Goal: Task Accomplishment & Management: Manage account settings

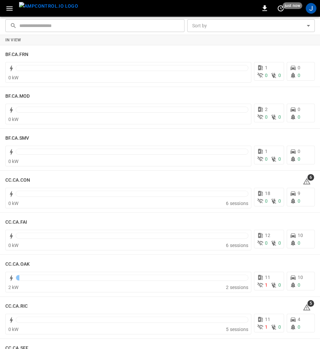
click at [33, 8] on img "menu" at bounding box center [48, 6] width 59 height 8
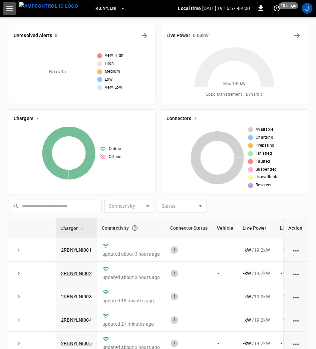
click at [11, 3] on button "button" at bounding box center [10, 8] width 14 height 12
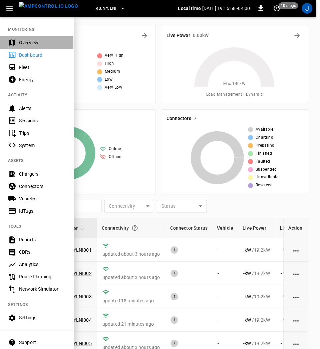
click at [29, 41] on div "Overview" at bounding box center [42, 42] width 46 height 7
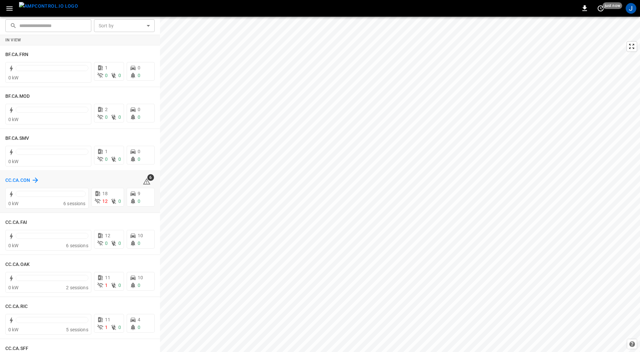
click at [13, 178] on h6 "CC.CA.CON" at bounding box center [17, 180] width 25 height 7
drag, startPoint x: 10, startPoint y: 8, endPoint x: 15, endPoint y: 8, distance: 5.0
click at [12, 8] on icon "button" at bounding box center [9, 8] width 6 height 4
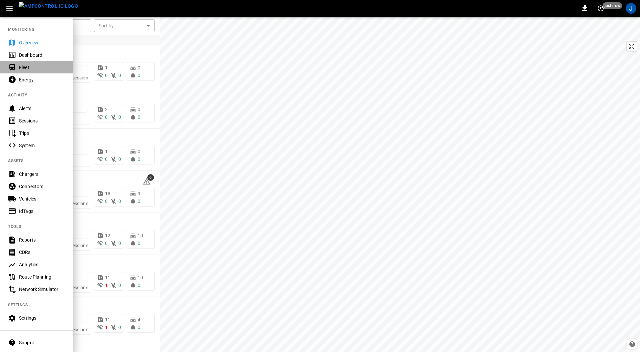
click at [28, 64] on div "Fleet" at bounding box center [42, 67] width 46 height 7
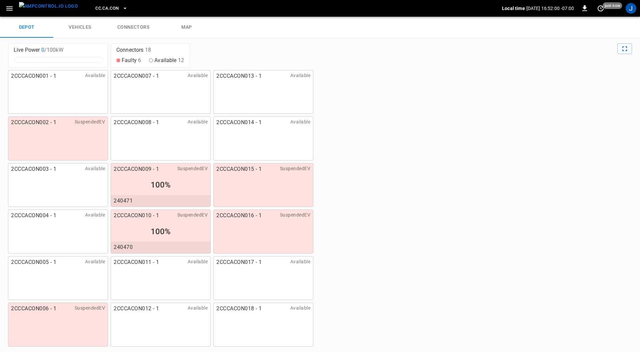
click at [122, 7] on icon "button" at bounding box center [125, 8] width 7 height 7
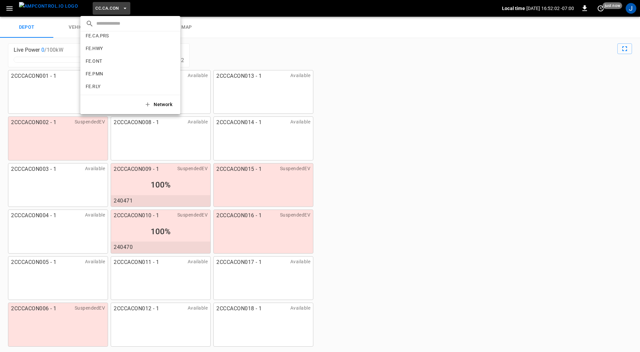
scroll to position [328, 0]
click at [111, 78] on p "RB.CA.GRD" at bounding box center [118, 79] width 65 height 7
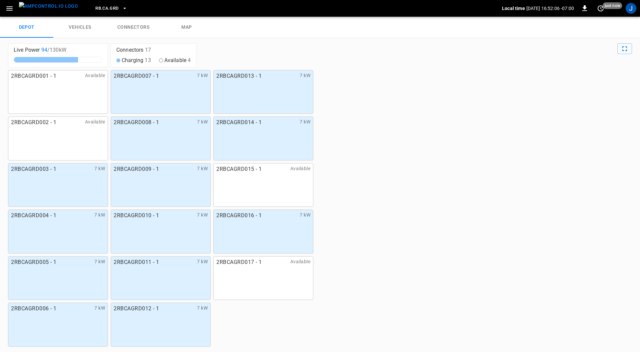
click at [140, 25] on link "connectors" at bounding box center [133, 27] width 53 height 21
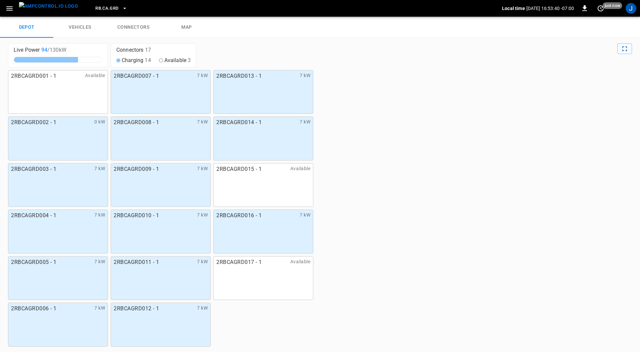
click at [136, 25] on link "connectors" at bounding box center [133, 27] width 53 height 21
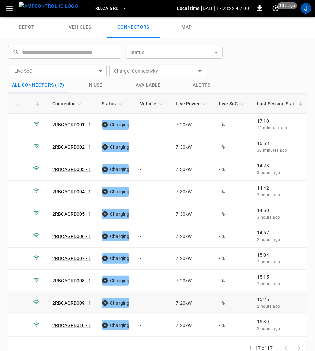
click at [140, 300] on td "-" at bounding box center [153, 303] width 36 height 22
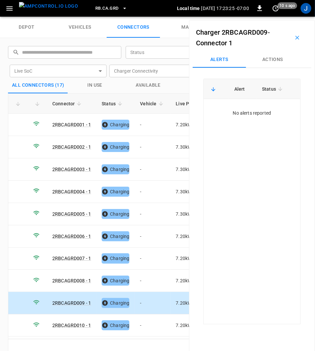
click at [272, 56] on button "Actions" at bounding box center [272, 60] width 53 height 16
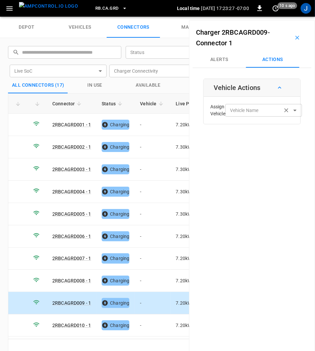
click at [261, 111] on input "Vehicle Name" at bounding box center [254, 110] width 53 height 8
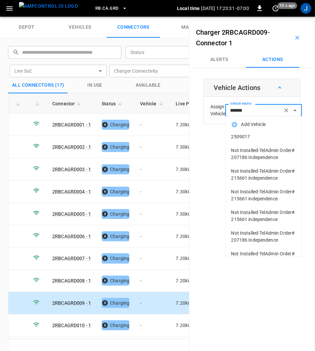
click at [248, 138] on span "2509017" at bounding box center [264, 136] width 65 height 7
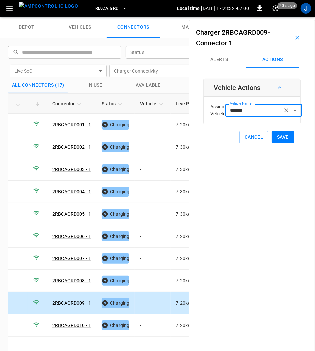
type input "*******"
click at [282, 138] on button "Save" at bounding box center [283, 137] width 22 height 12
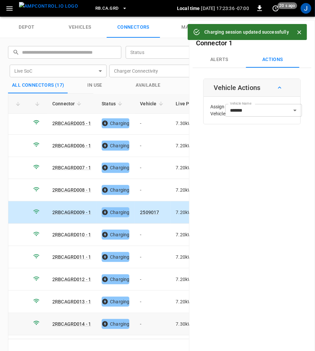
scroll to position [133, 0]
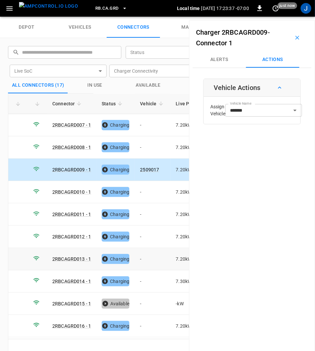
click at [146, 258] on td "-" at bounding box center [153, 259] width 36 height 22
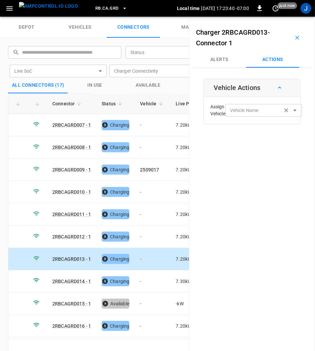
click at [256, 108] on div "Vehicle Name Vehicle Name" at bounding box center [263, 110] width 77 height 12
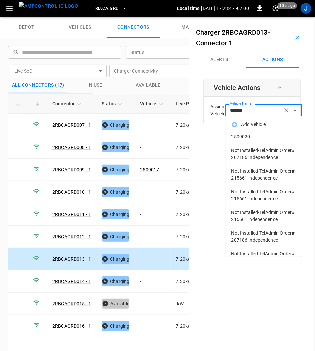
click at [237, 136] on span "2509020" at bounding box center [264, 136] width 65 height 7
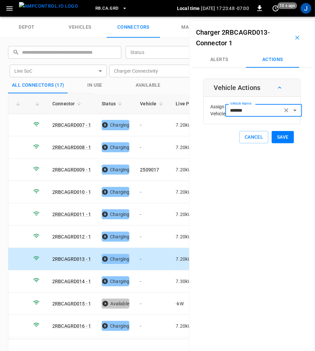
type input "*******"
click at [282, 135] on button "Save" at bounding box center [283, 137] width 22 height 12
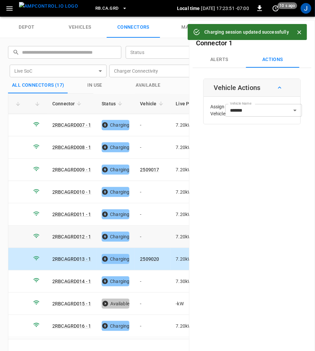
click at [142, 232] on td "-" at bounding box center [153, 237] width 36 height 22
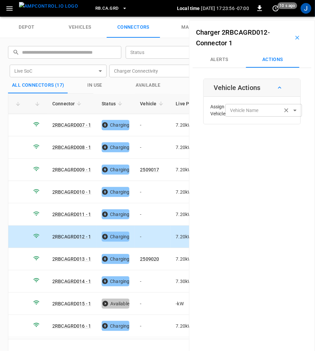
click at [256, 110] on div "Vehicle Name Vehicle Name" at bounding box center [263, 110] width 77 height 12
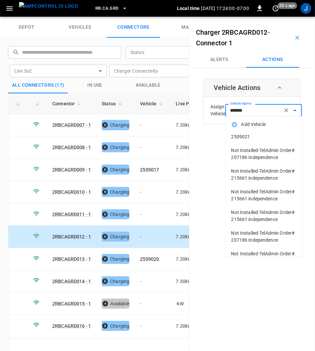
drag, startPoint x: 246, startPoint y: 140, endPoint x: 297, endPoint y: 150, distance: 51.7
click at [246, 140] on li "2509021" at bounding box center [264, 137] width 76 height 14
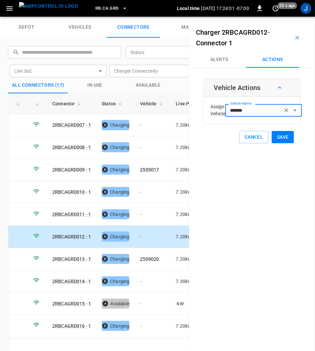
type input "*******"
click at [281, 137] on button "Save" at bounding box center [283, 137] width 22 height 12
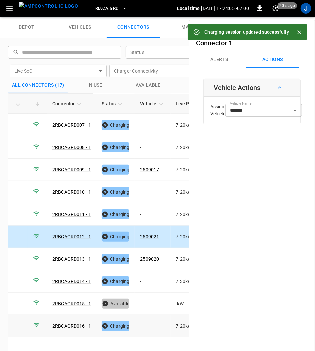
click at [140, 322] on td "-" at bounding box center [153, 326] width 36 height 22
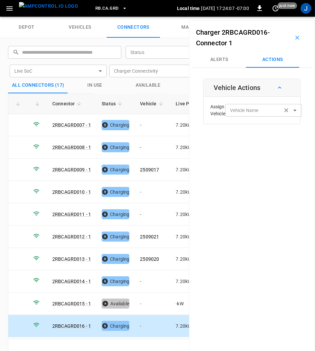
click at [250, 111] on div "Vehicle Name Vehicle Name" at bounding box center [263, 110] width 77 height 12
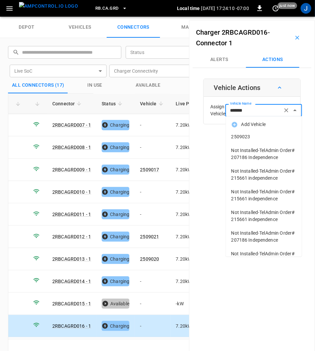
click at [240, 135] on span "2509023" at bounding box center [264, 136] width 65 height 7
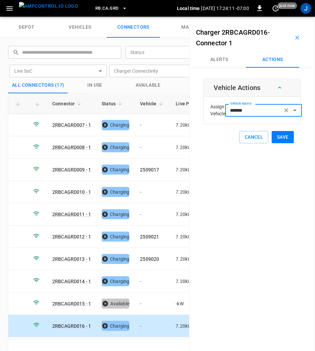
type input "*******"
click at [280, 138] on button "Save" at bounding box center [283, 137] width 22 height 12
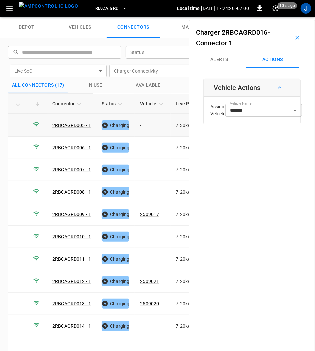
click at [143, 126] on td "-" at bounding box center [153, 125] width 36 height 22
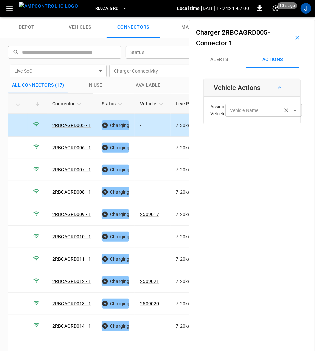
click at [251, 110] on div "Vehicle Name Vehicle Name" at bounding box center [263, 110] width 77 height 12
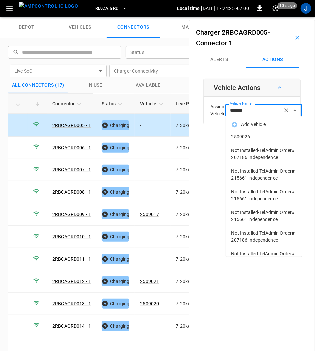
click at [251, 137] on span "2509026" at bounding box center [264, 136] width 65 height 7
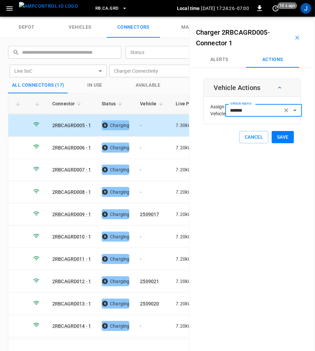
type input "*******"
click at [283, 136] on button "Save" at bounding box center [283, 137] width 22 height 12
click at [139, 189] on td "-" at bounding box center [153, 192] width 36 height 22
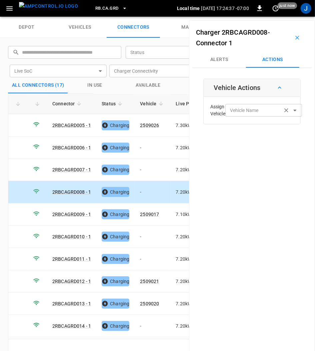
click at [244, 109] on div "Vehicle Name Vehicle Name" at bounding box center [263, 110] width 77 height 12
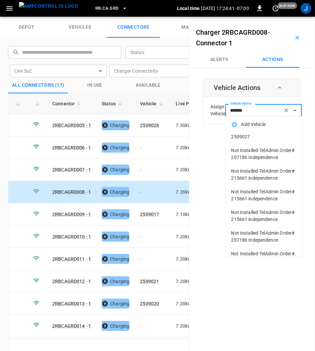
click at [238, 135] on span "2509027" at bounding box center [264, 136] width 65 height 7
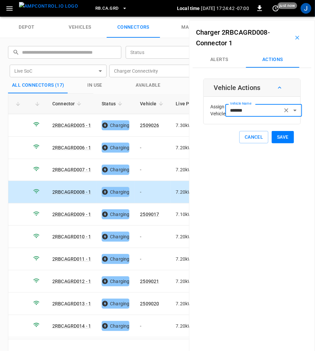
type input "*******"
click at [281, 138] on button "Save" at bounding box center [283, 137] width 22 height 12
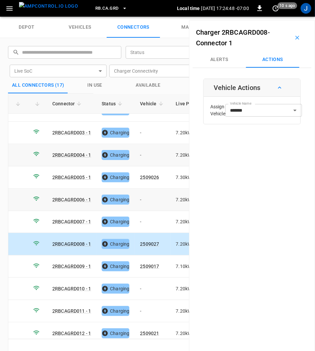
scroll to position [0, 0]
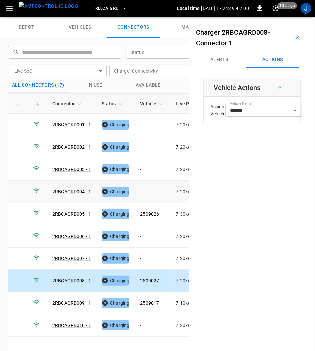
click at [142, 190] on td "-" at bounding box center [153, 192] width 36 height 22
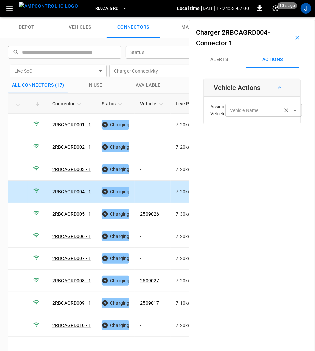
click at [250, 113] on div "Vehicle Name Vehicle Name" at bounding box center [263, 110] width 77 height 12
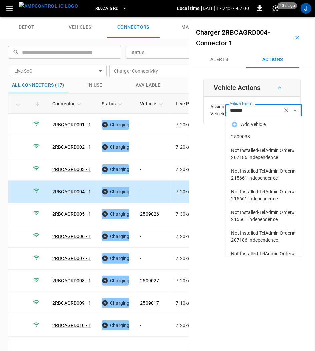
click at [244, 137] on span "2509038" at bounding box center [264, 136] width 65 height 7
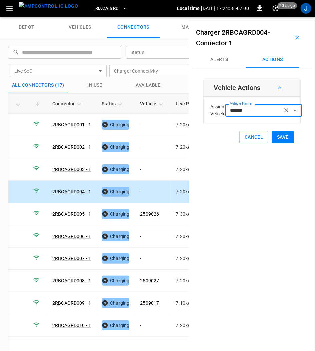
type input "*******"
click at [280, 136] on button "Save" at bounding box center [283, 137] width 22 height 12
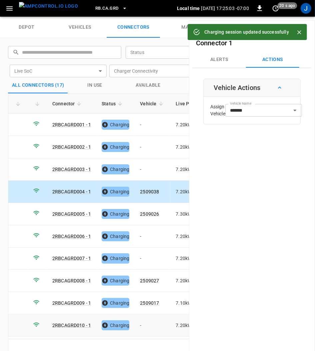
click at [142, 323] on td "-" at bounding box center [153, 326] width 36 height 22
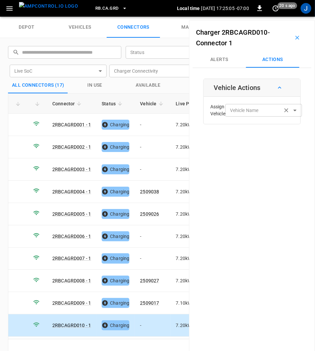
click at [258, 111] on div "Vehicle Name Vehicle Name" at bounding box center [263, 110] width 77 height 12
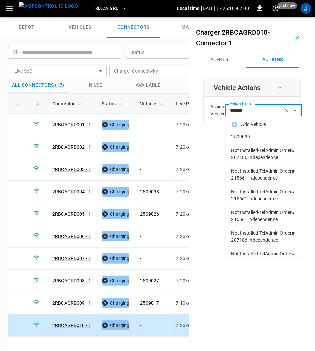
click at [250, 140] on span "2509039" at bounding box center [264, 136] width 65 height 7
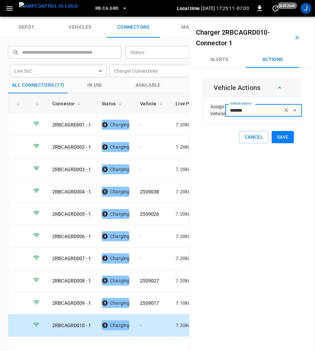
type input "*******"
click at [284, 139] on button "Save" at bounding box center [283, 137] width 22 height 12
click at [142, 148] on td "-" at bounding box center [153, 147] width 36 height 22
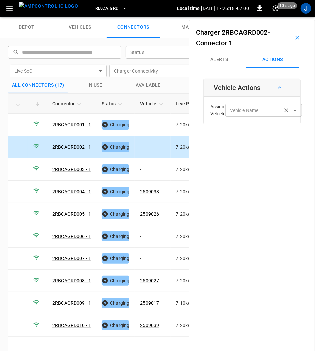
click at [248, 111] on div "Vehicle Name Vehicle Name" at bounding box center [263, 110] width 77 height 12
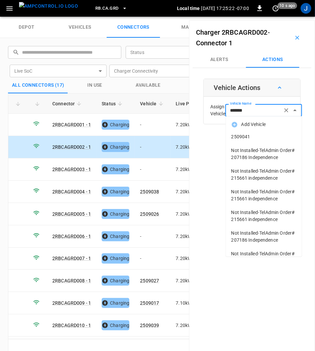
click at [245, 133] on li "2509041" at bounding box center [264, 137] width 76 height 14
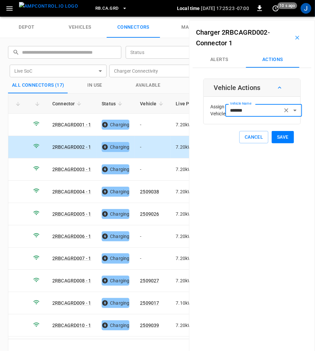
type input "*******"
click at [283, 137] on button "Save" at bounding box center [283, 137] width 22 height 12
drag, startPoint x: 145, startPoint y: 126, endPoint x: 190, endPoint y: 117, distance: 46.5
click at [145, 125] on td "-" at bounding box center [153, 125] width 36 height 22
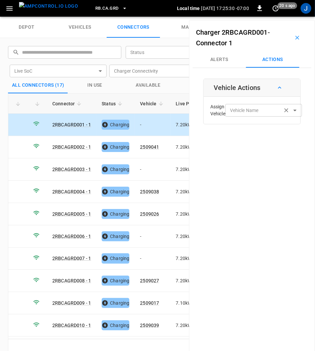
click at [253, 109] on div "Vehicle Name Vehicle Name" at bounding box center [263, 110] width 77 height 12
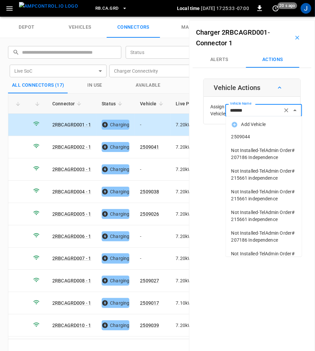
click at [244, 134] on span "2509044" at bounding box center [264, 136] width 65 height 7
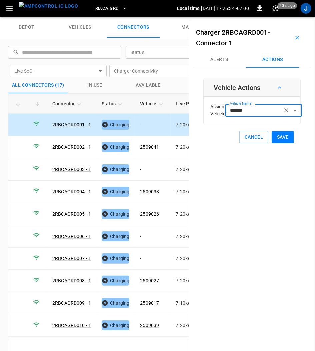
type input "*******"
click at [279, 135] on button "Save" at bounding box center [283, 137] width 22 height 12
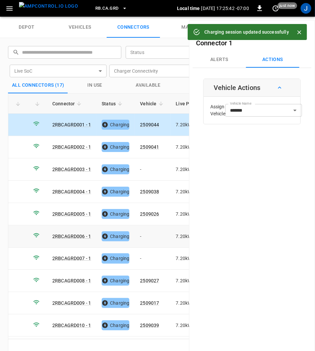
drag, startPoint x: 141, startPoint y: 232, endPoint x: 145, endPoint y: 232, distance: 4.0
click at [141, 232] on td "-" at bounding box center [153, 236] width 36 height 22
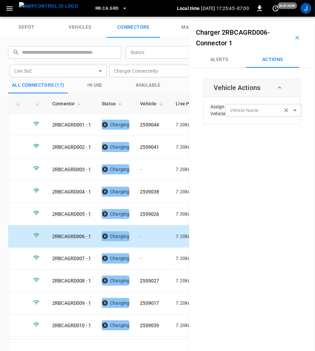
click at [259, 111] on div "Vehicle Name Vehicle Name" at bounding box center [263, 110] width 77 height 12
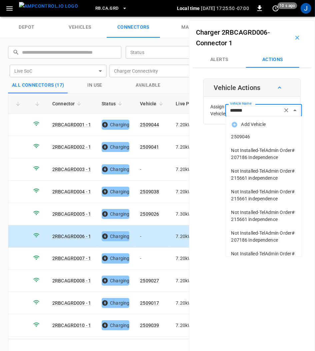
click at [244, 140] on span "2509046" at bounding box center [264, 136] width 65 height 7
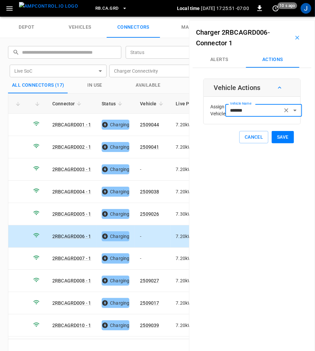
type input "*******"
click at [282, 136] on button "Save" at bounding box center [283, 137] width 22 height 12
click at [142, 255] on td "-" at bounding box center [153, 259] width 36 height 22
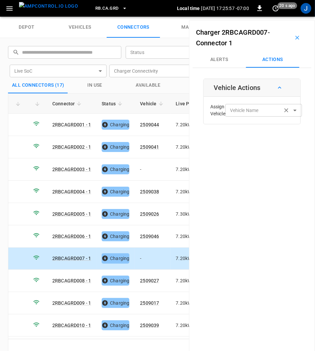
click at [245, 110] on div "Vehicle Name Vehicle Name" at bounding box center [263, 110] width 77 height 12
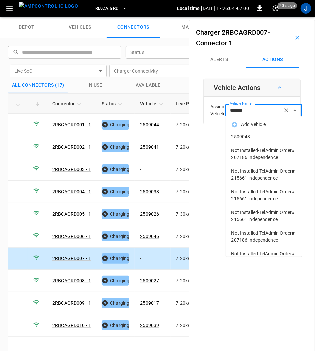
click at [249, 135] on span "2509048" at bounding box center [264, 136] width 65 height 7
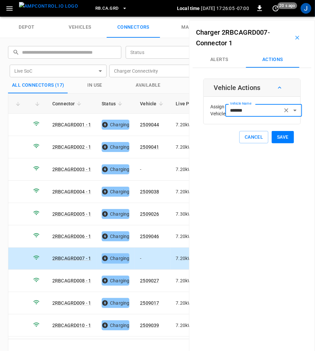
type input "*******"
click at [280, 137] on button "Save" at bounding box center [283, 137] width 22 height 12
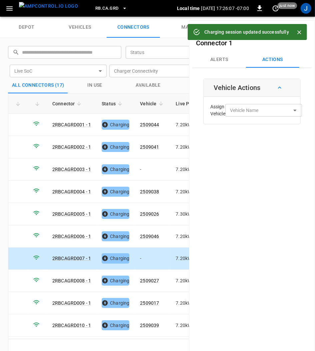
type input "*******"
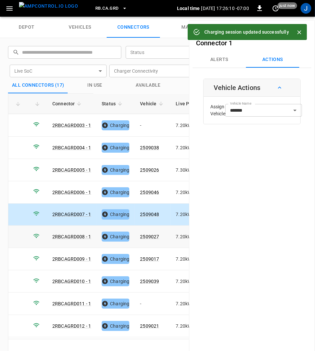
scroll to position [89, 0]
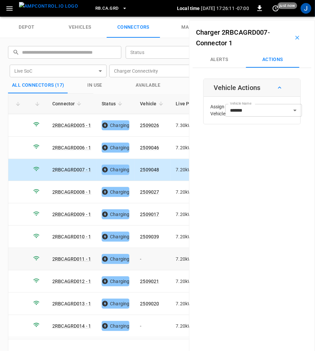
click at [143, 256] on td "-" at bounding box center [153, 259] width 36 height 22
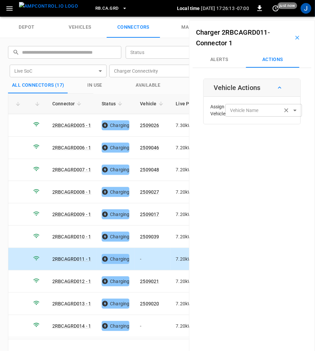
click at [253, 111] on div "Vehicle Name Vehicle Name" at bounding box center [263, 110] width 77 height 12
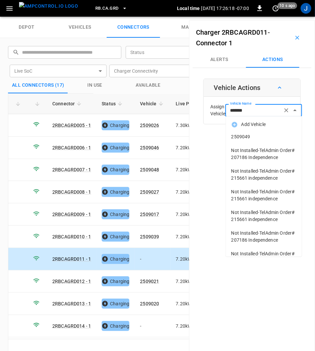
click at [244, 135] on span "2509049" at bounding box center [264, 136] width 65 height 7
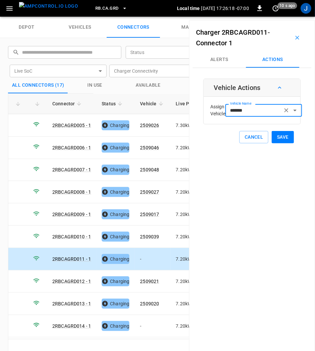
type input "*******"
click at [278, 135] on button "Save" at bounding box center [283, 137] width 22 height 12
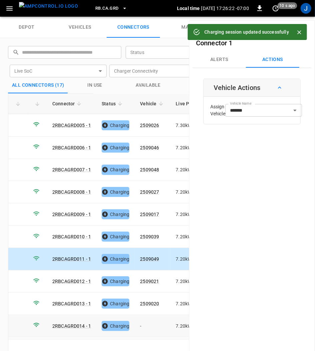
drag, startPoint x: 144, startPoint y: 321, endPoint x: 155, endPoint y: 319, distance: 11.1
click at [144, 321] on td "-" at bounding box center [153, 326] width 36 height 22
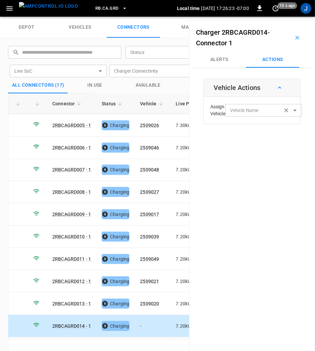
click at [252, 112] on div "Vehicle Name Vehicle Name" at bounding box center [263, 110] width 77 height 12
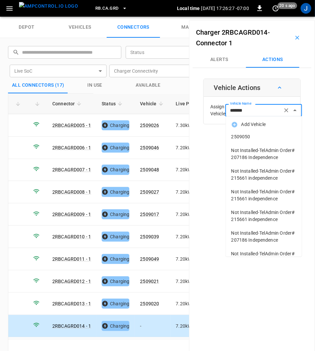
click at [260, 135] on span "2509050" at bounding box center [264, 136] width 65 height 7
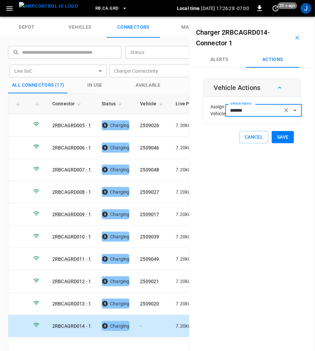
type input "*******"
click at [286, 137] on button "Save" at bounding box center [283, 137] width 22 height 12
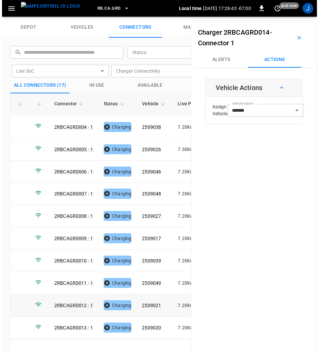
scroll to position [0, 0]
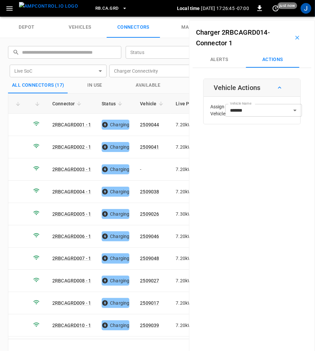
click at [295, 36] on icon "button" at bounding box center [297, 37] width 7 height 7
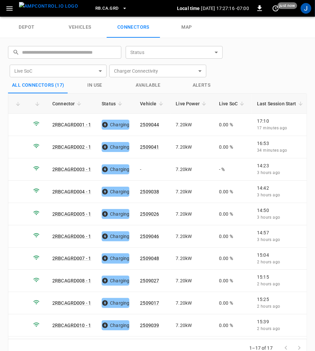
click at [121, 10] on icon "button" at bounding box center [124, 8] width 7 height 7
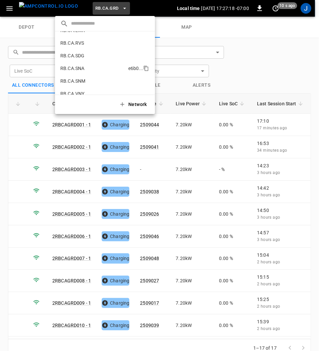
scroll to position [449, 0]
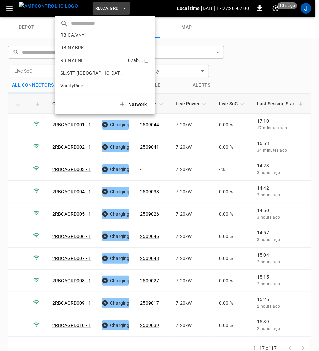
click at [76, 58] on p "RB.NY.LNI" at bounding box center [92, 60] width 65 height 7
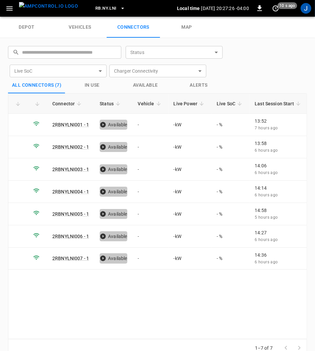
click at [119, 10] on icon "button" at bounding box center [122, 8] width 7 height 7
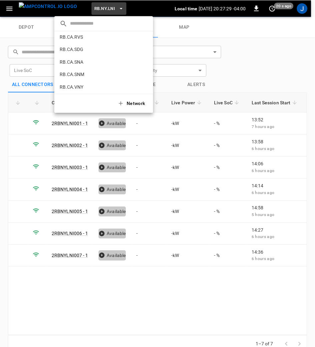
scroll to position [360, 0]
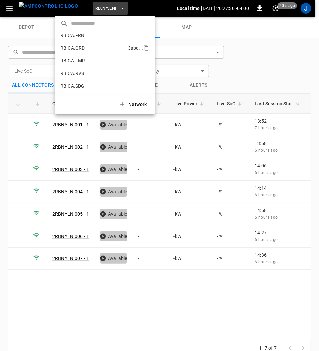
click at [75, 48] on p "RB.CA.GRD" at bounding box center [92, 48] width 65 height 7
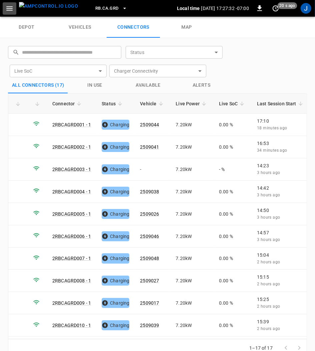
click at [10, 11] on icon "button" at bounding box center [9, 8] width 8 height 8
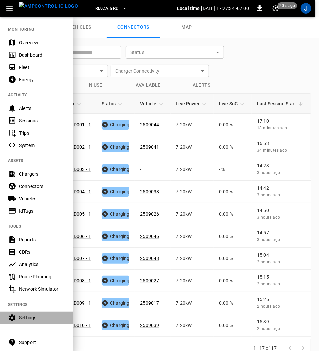
drag, startPoint x: 29, startPoint y: 317, endPoint x: 34, endPoint y: 315, distance: 5.5
click at [29, 317] on div "Settings" at bounding box center [42, 318] width 46 height 7
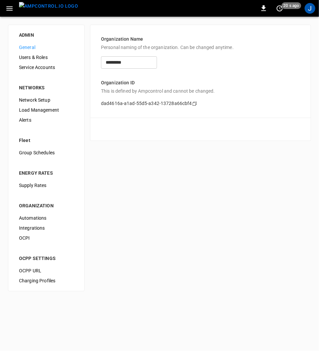
click at [39, 110] on span "Load Management" at bounding box center [46, 110] width 55 height 7
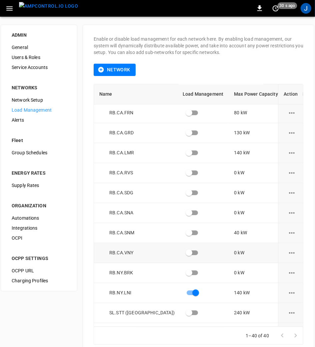
scroll to position [579, 0]
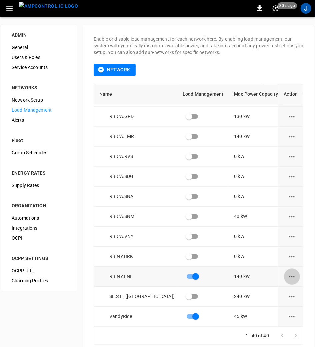
click at [292, 274] on icon "load management options" at bounding box center [292, 277] width 8 height 8
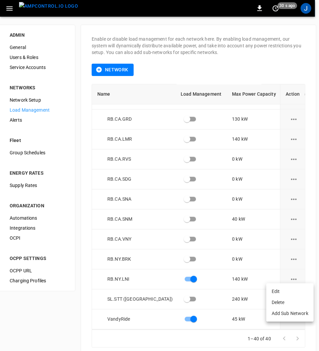
click at [282, 290] on li "Edit" at bounding box center [290, 291] width 47 height 11
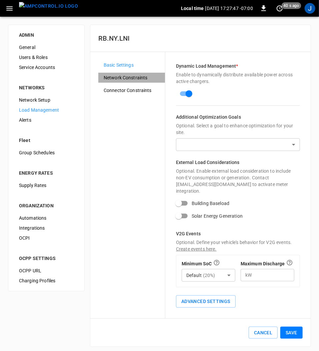
click at [134, 77] on span "Network Constraints" at bounding box center [132, 77] width 56 height 7
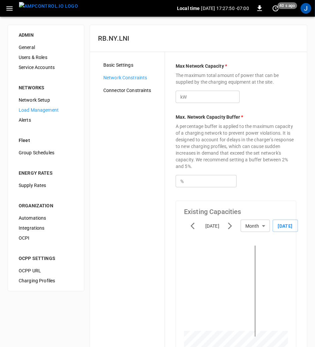
click at [199, 98] on input "***" at bounding box center [213, 97] width 51 height 12
type input "*"
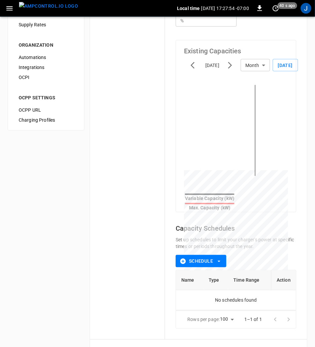
scroll to position [195, 0]
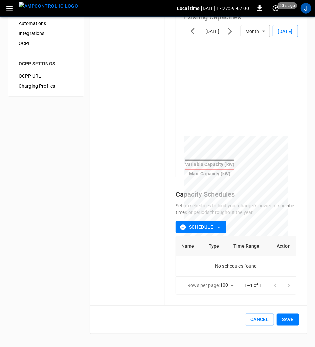
type input "*"
click at [289, 326] on button "Save" at bounding box center [288, 320] width 22 height 12
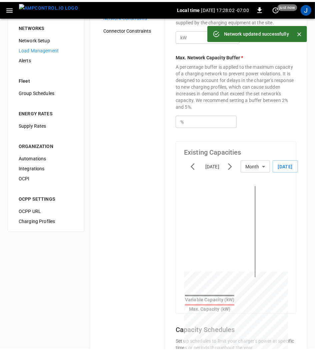
scroll to position [0, 0]
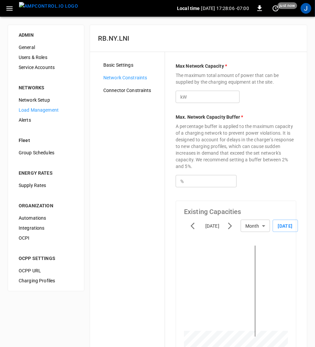
click at [9, 7] on icon "button" at bounding box center [9, 8] width 6 height 4
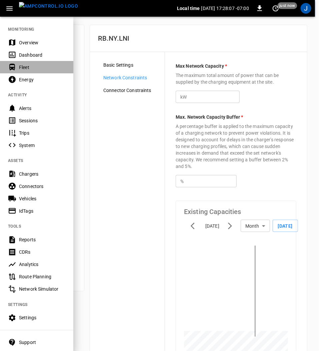
click at [26, 66] on div "Fleet" at bounding box center [42, 67] width 46 height 7
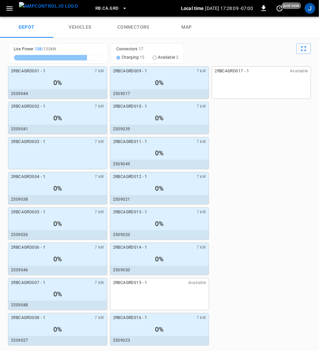
click at [132, 26] on link "connectors" at bounding box center [133, 27] width 53 height 21
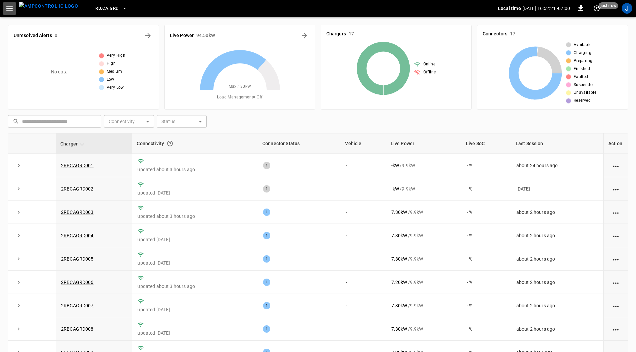
click at [13, 10] on icon "button" at bounding box center [9, 8] width 8 height 8
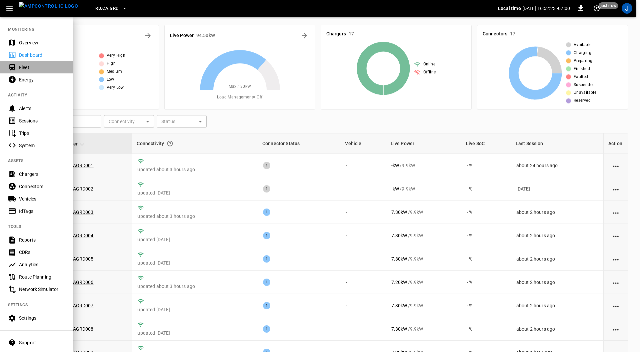
drag, startPoint x: 26, startPoint y: 68, endPoint x: 108, endPoint y: 68, distance: 82.4
click at [26, 68] on div "Fleet" at bounding box center [42, 67] width 46 height 7
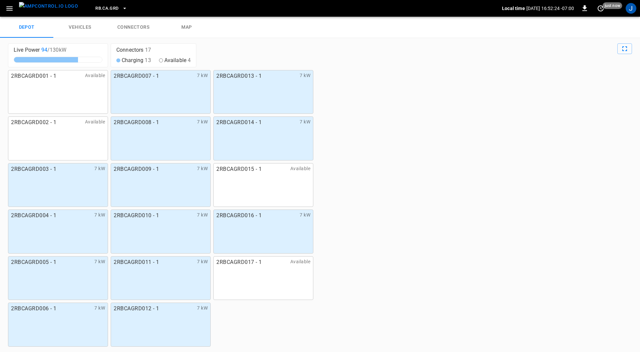
click at [123, 9] on icon "button" at bounding box center [124, 8] width 3 height 1
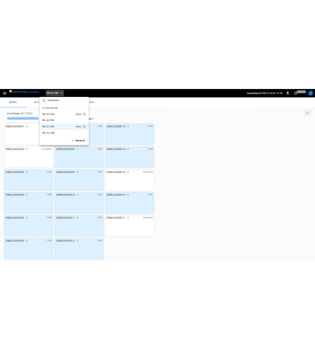
scroll to position [321, 0]
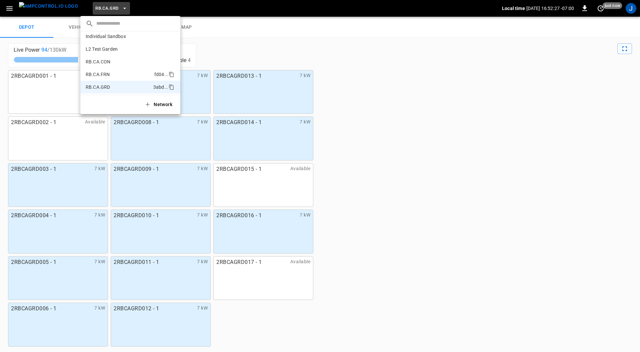
click at [107, 73] on p "RB.CA.FRN" at bounding box center [119, 74] width 66 height 7
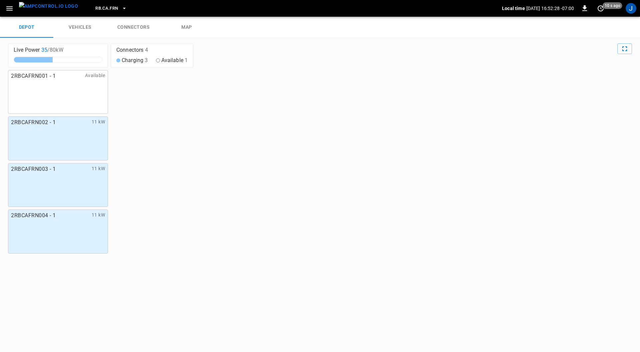
click at [135, 25] on link "connectors" at bounding box center [133, 27] width 53 height 21
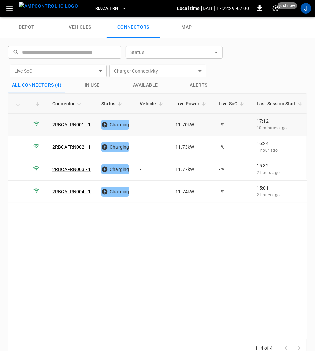
click at [142, 123] on td "-" at bounding box center [152, 125] width 36 height 22
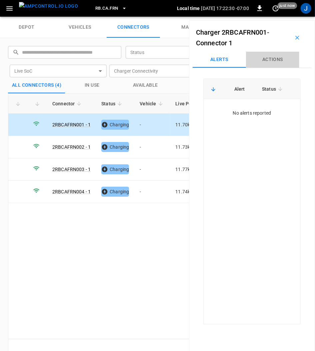
drag, startPoint x: 280, startPoint y: 57, endPoint x: 264, endPoint y: 76, distance: 24.7
click at [279, 57] on button "Actions" at bounding box center [272, 60] width 53 height 16
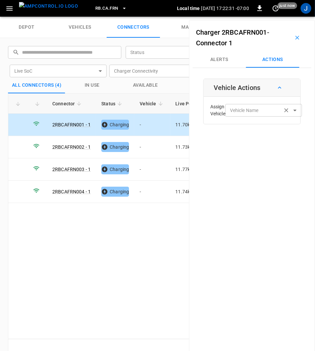
drag, startPoint x: 252, startPoint y: 109, endPoint x: 259, endPoint y: 109, distance: 6.3
click at [255, 109] on div "Vehicle Name Vehicle Name" at bounding box center [263, 110] width 77 height 12
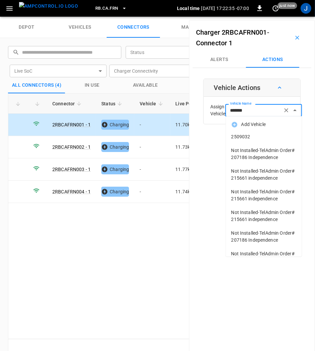
click at [236, 134] on span "2509032" at bounding box center [264, 136] width 65 height 7
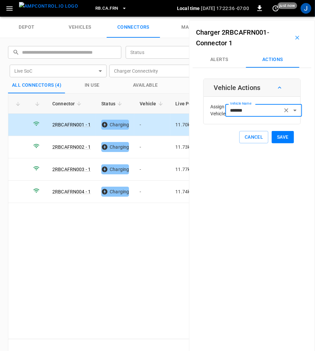
type input "*******"
click at [282, 137] on button "Save" at bounding box center [283, 137] width 22 height 12
click at [140, 146] on td "-" at bounding box center [152, 147] width 36 height 22
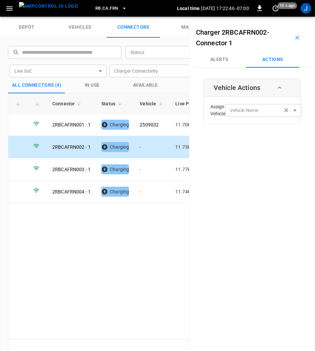
click at [245, 109] on div "Vehicle Name Vehicle Name" at bounding box center [263, 110] width 77 height 12
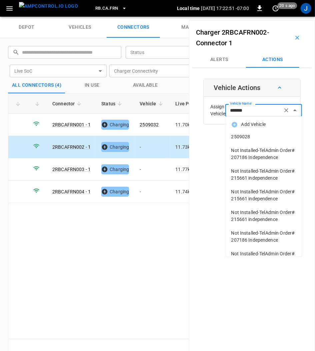
click at [256, 137] on span "2509028" at bounding box center [264, 136] width 65 height 7
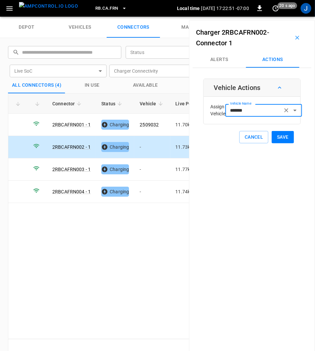
type input "*******"
click at [284, 139] on button "Save" at bounding box center [283, 137] width 22 height 12
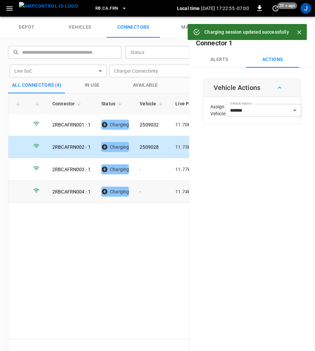
click at [141, 189] on td "-" at bounding box center [152, 192] width 36 height 22
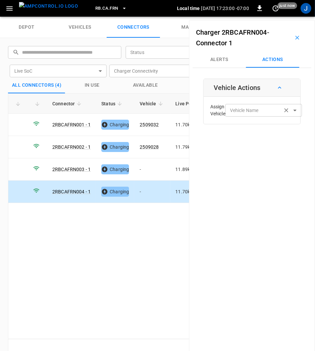
click at [246, 109] on div "Vehicle Name Vehicle Name" at bounding box center [263, 110] width 77 height 12
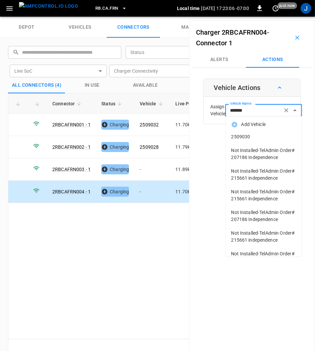
click at [255, 137] on span "2509030" at bounding box center [264, 136] width 65 height 7
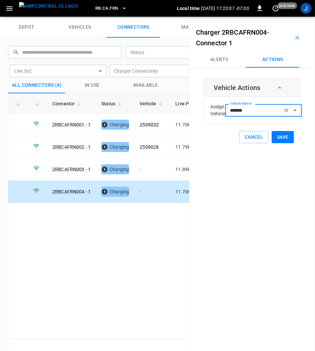
type input "*******"
click at [279, 137] on button "Save" at bounding box center [283, 137] width 22 height 12
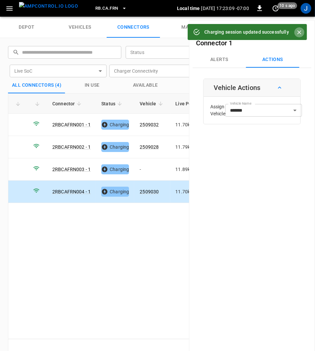
click at [301, 31] on icon "Close" at bounding box center [299, 32] width 7 height 7
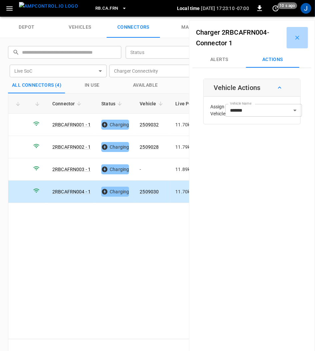
click at [297, 39] on icon "button" at bounding box center [297, 37] width 7 height 7
